Goal: Information Seeking & Learning: Check status

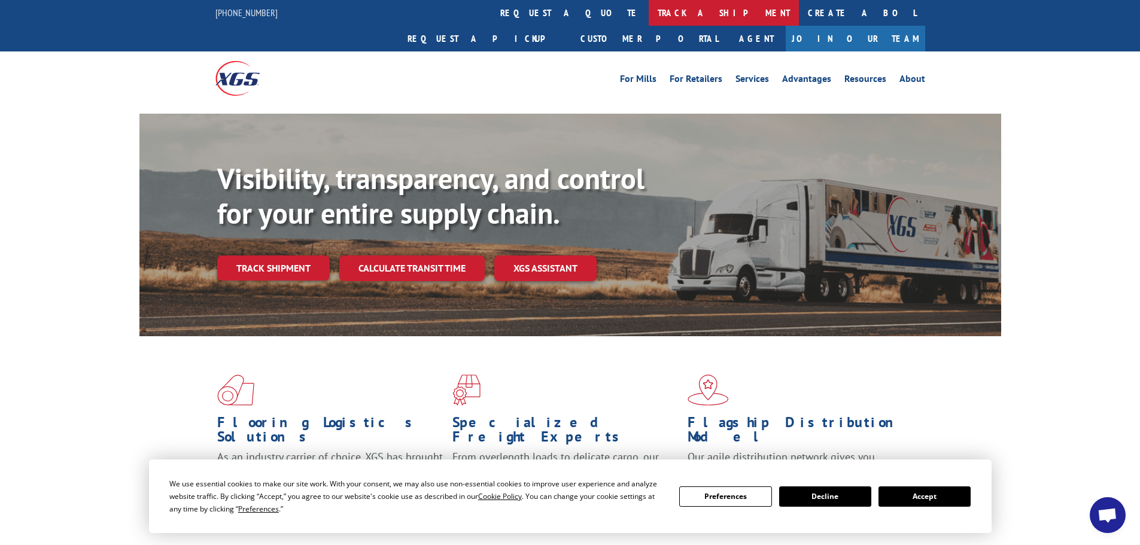
click at [649, 10] on link "track a shipment" at bounding box center [724, 13] width 150 height 26
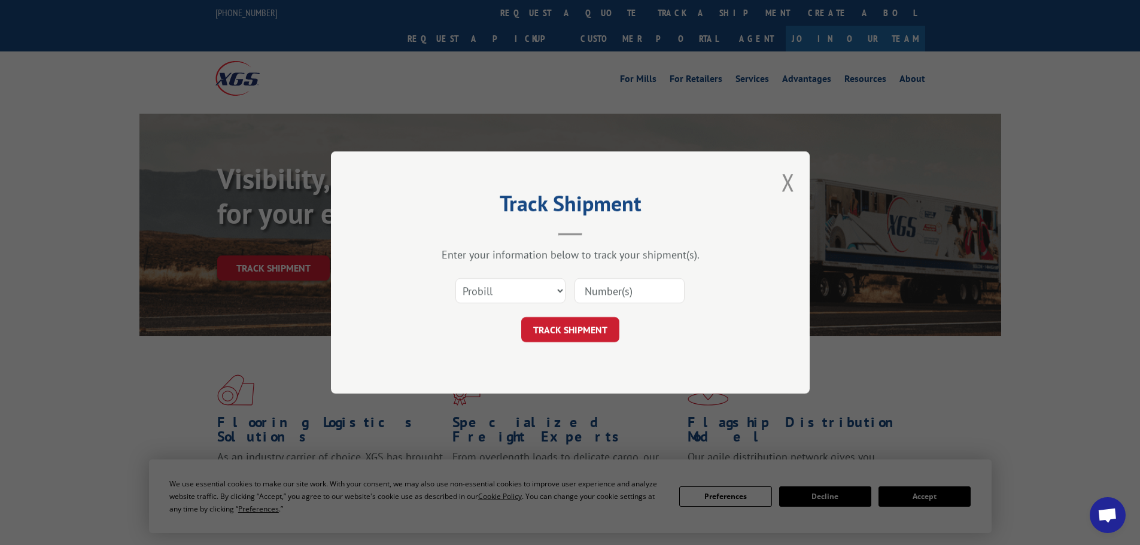
click at [605, 292] on input at bounding box center [629, 290] width 110 height 25
paste input "14355016"
click at [600, 290] on input "14355016" at bounding box center [629, 290] width 110 height 25
type input "14355016"
click at [593, 329] on button "TRACK SHIPMENT" at bounding box center [570, 329] width 98 height 25
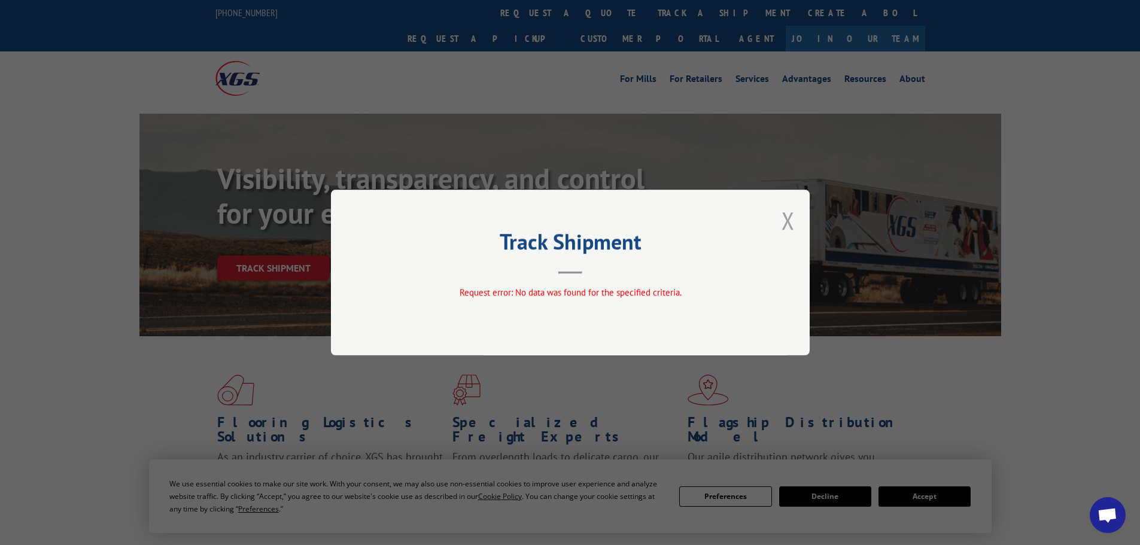
click at [784, 220] on button "Close modal" at bounding box center [787, 221] width 13 height 32
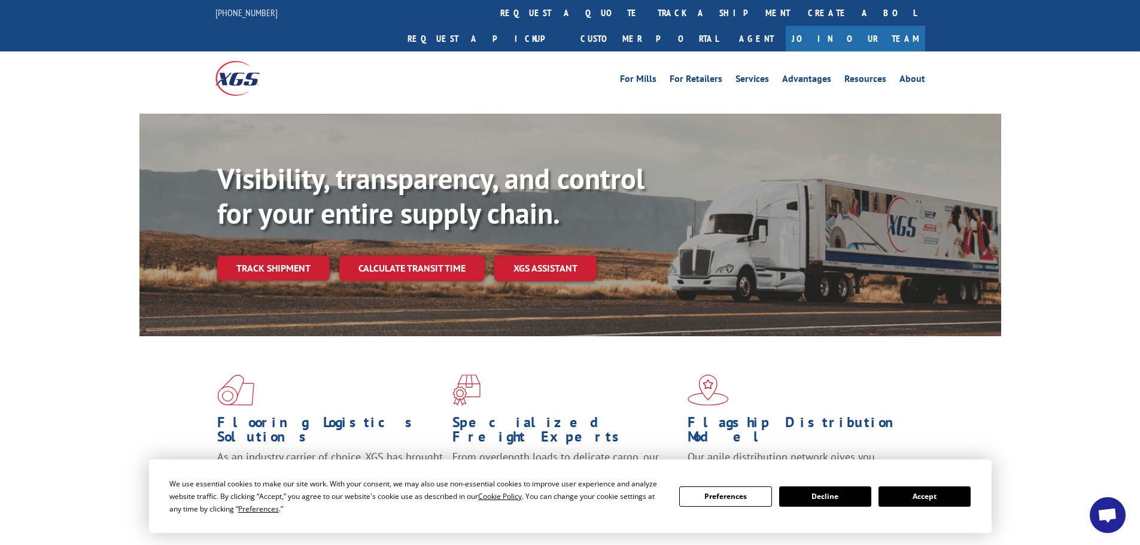
click at [649, 8] on link "track a shipment" at bounding box center [724, 13] width 150 height 26
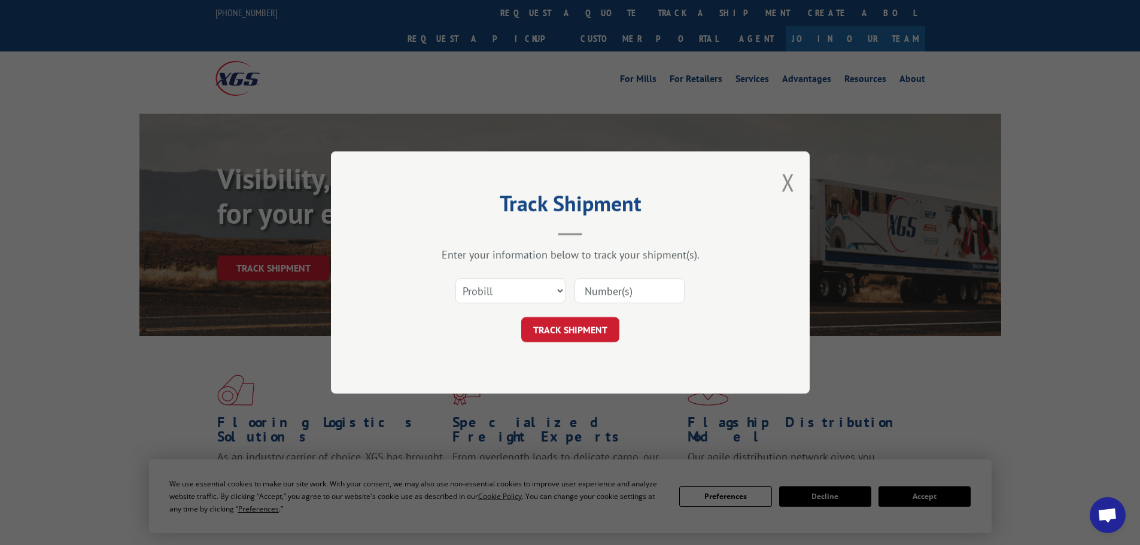
click at [601, 299] on input at bounding box center [629, 290] width 110 height 25
paste input "14355016"
click at [606, 291] on input "14355016" at bounding box center [629, 290] width 110 height 25
type input "14355016"
click at [596, 326] on button "TRACK SHIPMENT" at bounding box center [570, 329] width 98 height 25
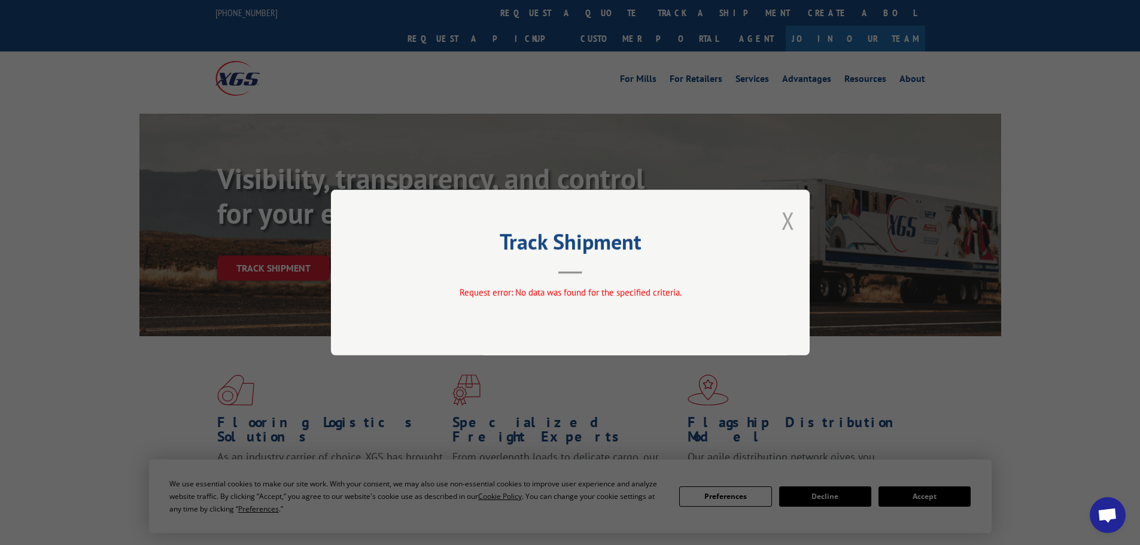
click at [781, 221] on button "Close modal" at bounding box center [787, 221] width 13 height 32
